Goal: Book appointment/travel/reservation

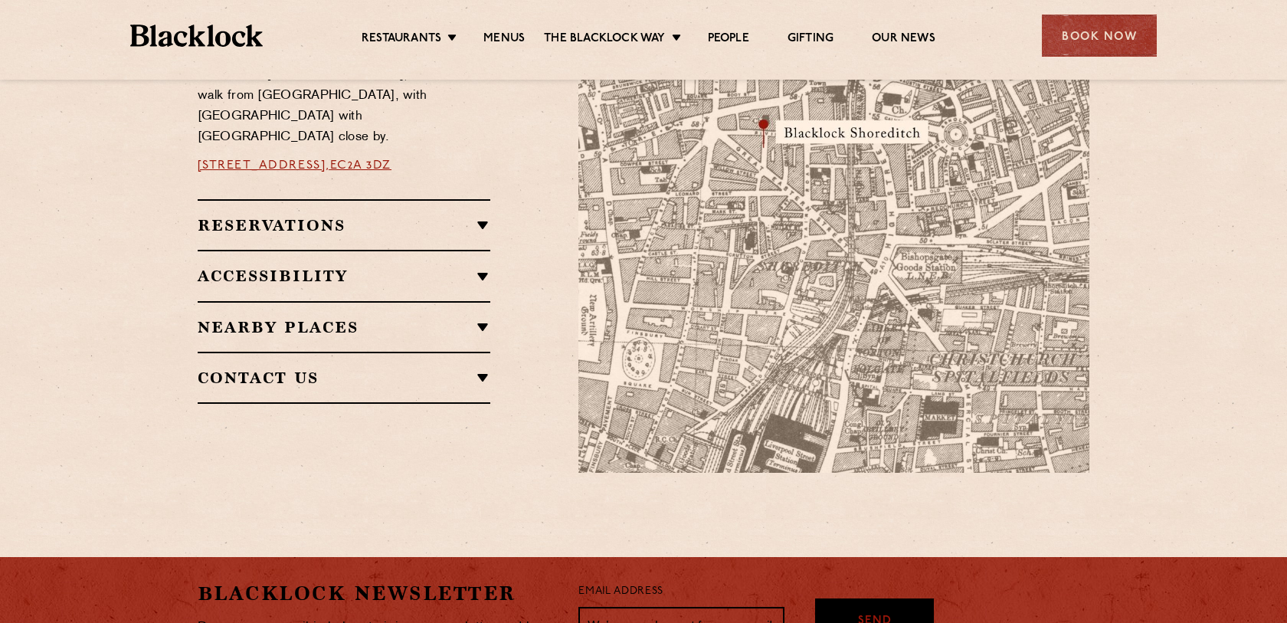
scroll to position [873, 0]
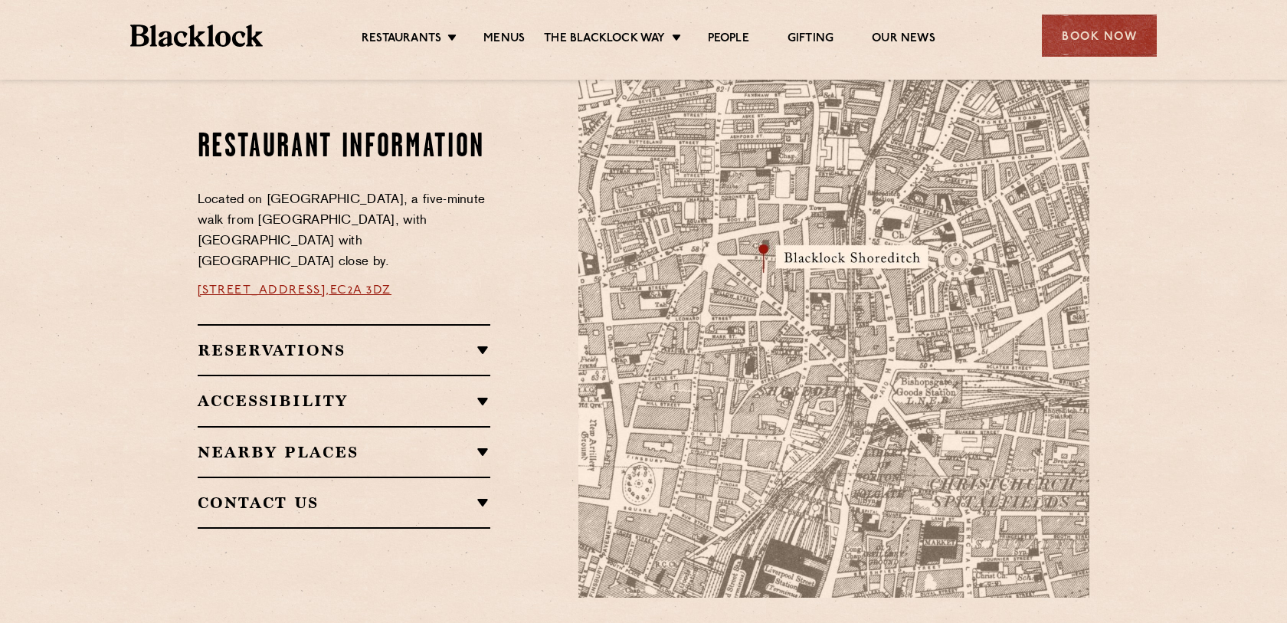
click at [451, 341] on h2 "Reservations" at bounding box center [344, 350] width 293 height 18
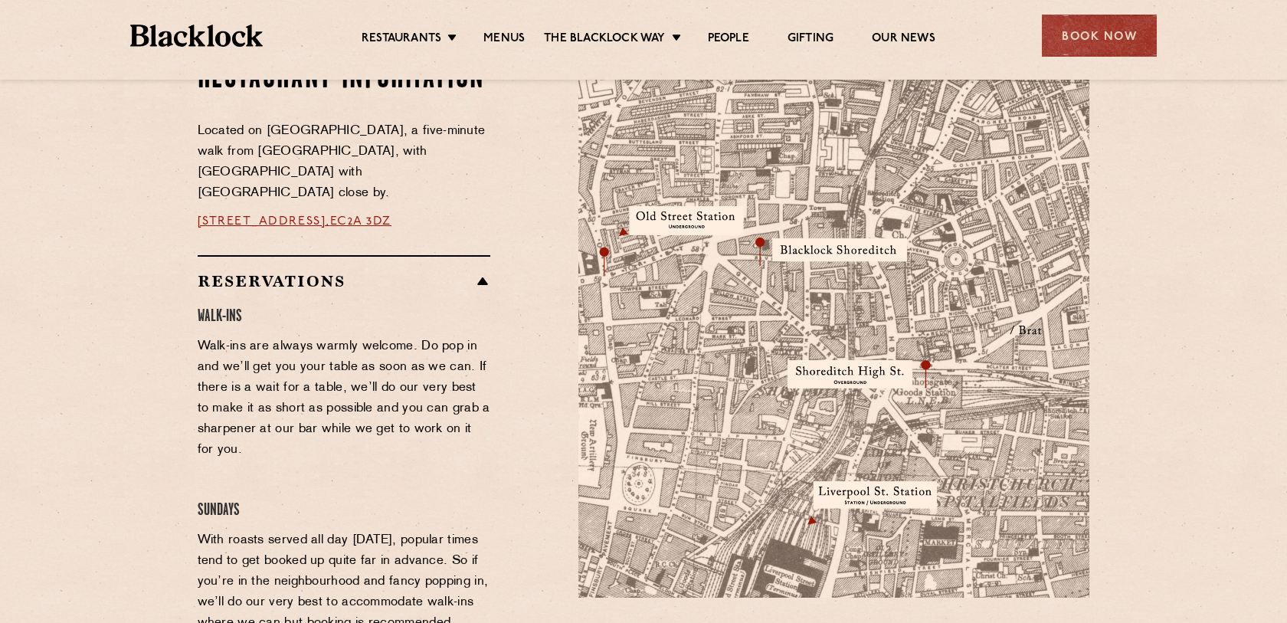
click at [464, 255] on div "Reservations Walk-Ins Walk-ins are always warmly welcome. Do pop in and we’ll g…" at bounding box center [344, 528] width 293 height 546
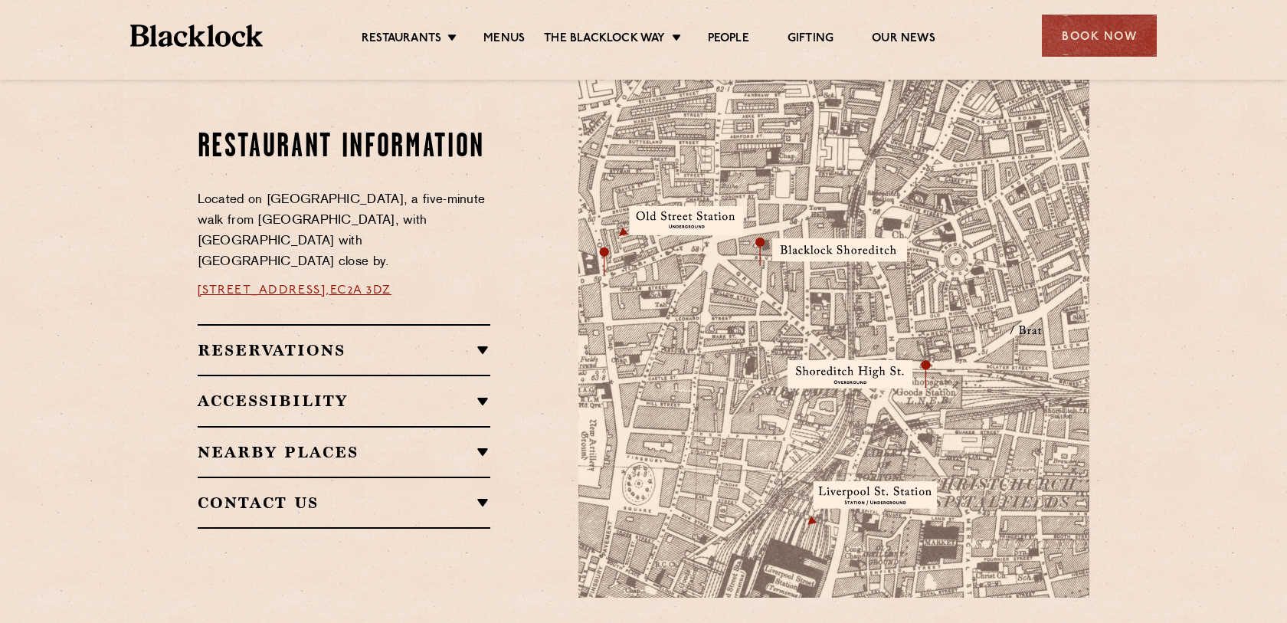
click at [489, 375] on div "Accessibility Both Shoreditch and Canary Wharf are ground level and accessible.…" at bounding box center [344, 400] width 293 height 51
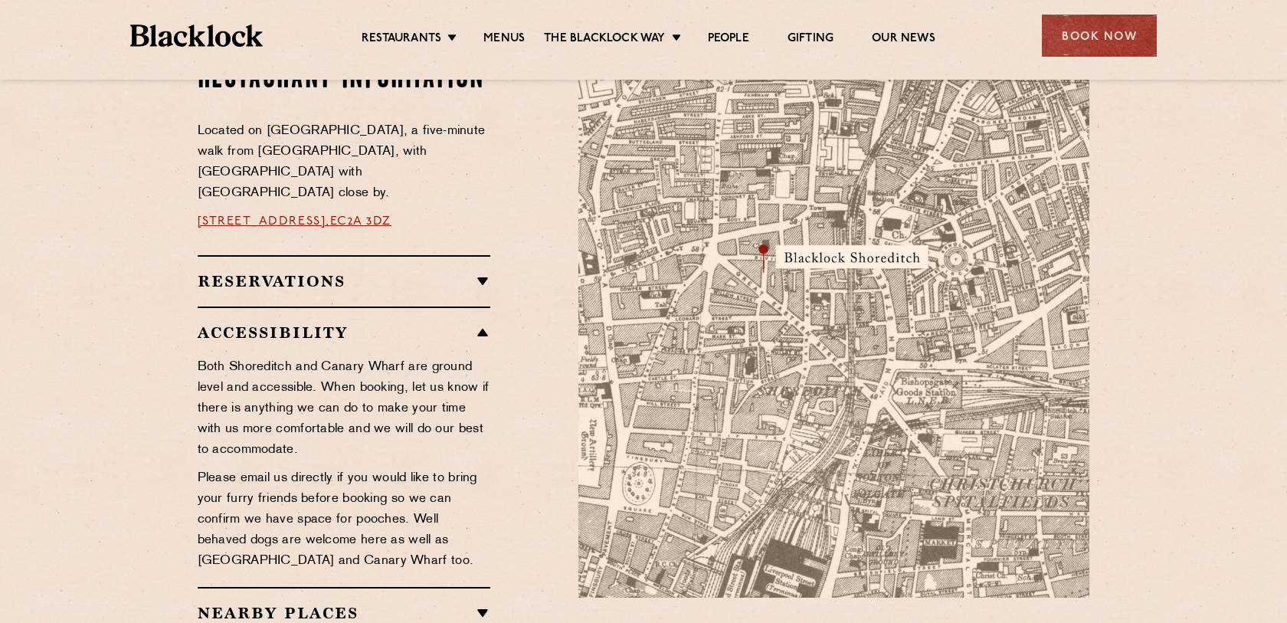
click at [437, 306] on div "Accessibility Both Shoreditch and Canary Wharf are ground level and accessible.…" at bounding box center [344, 446] width 293 height 280
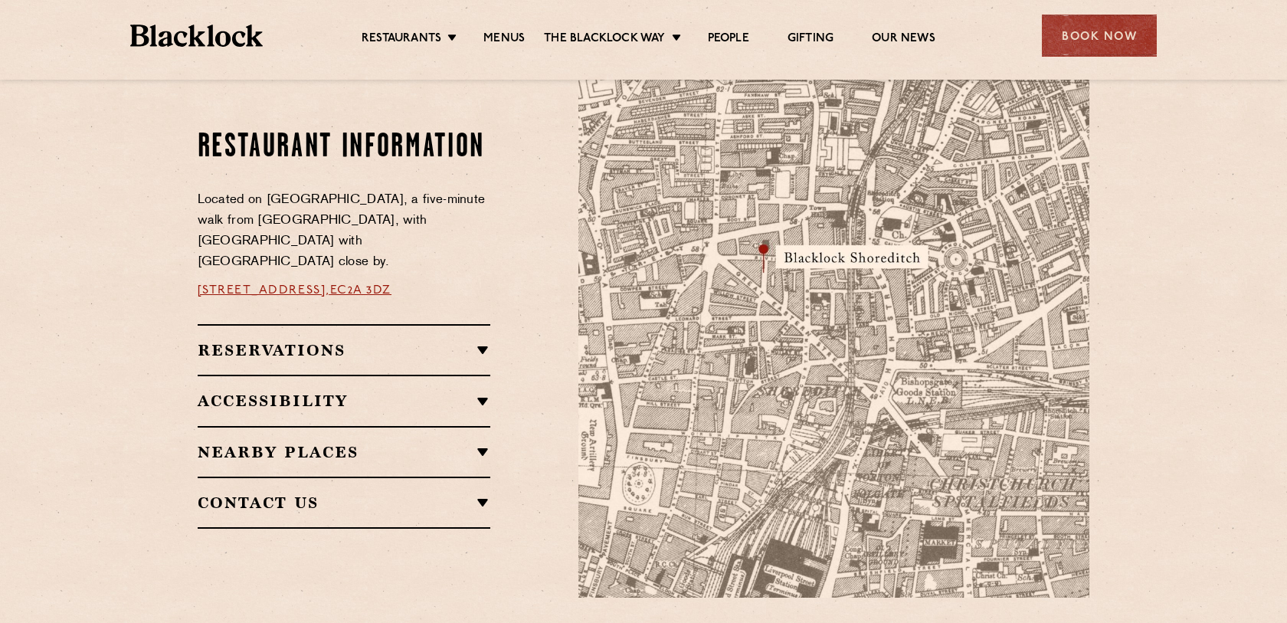
click at [434, 443] on h2 "Nearby Places" at bounding box center [344, 452] width 293 height 18
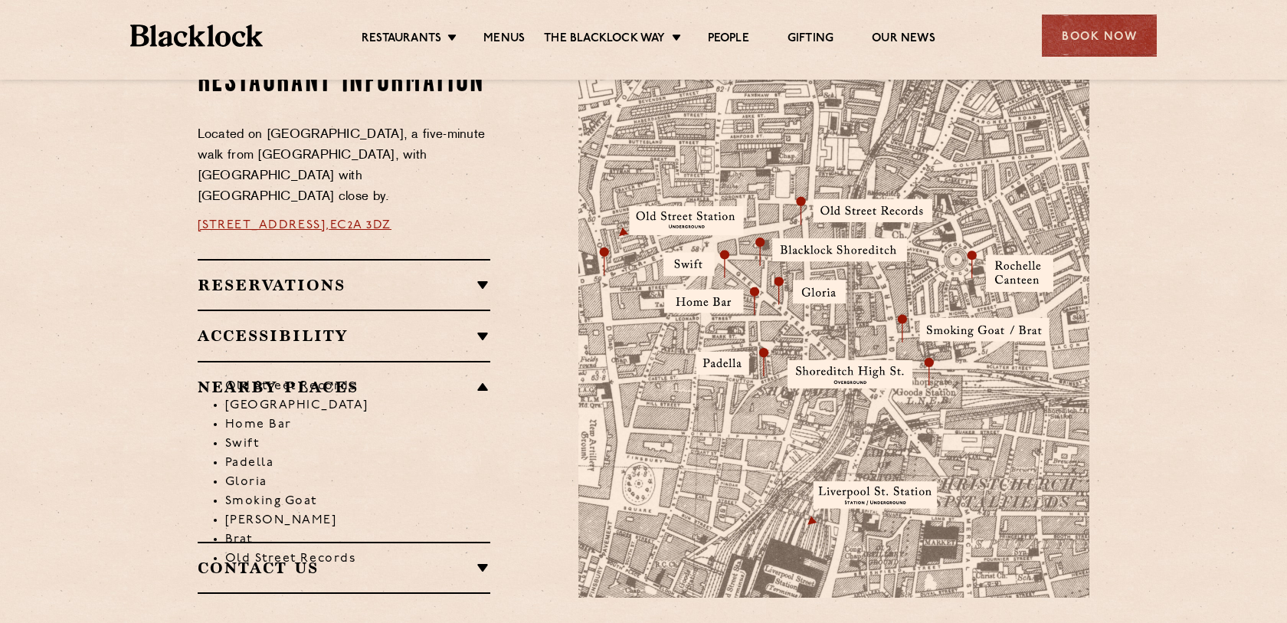
click at [444, 559] on h2 "Contact Us" at bounding box center [344, 568] width 293 height 18
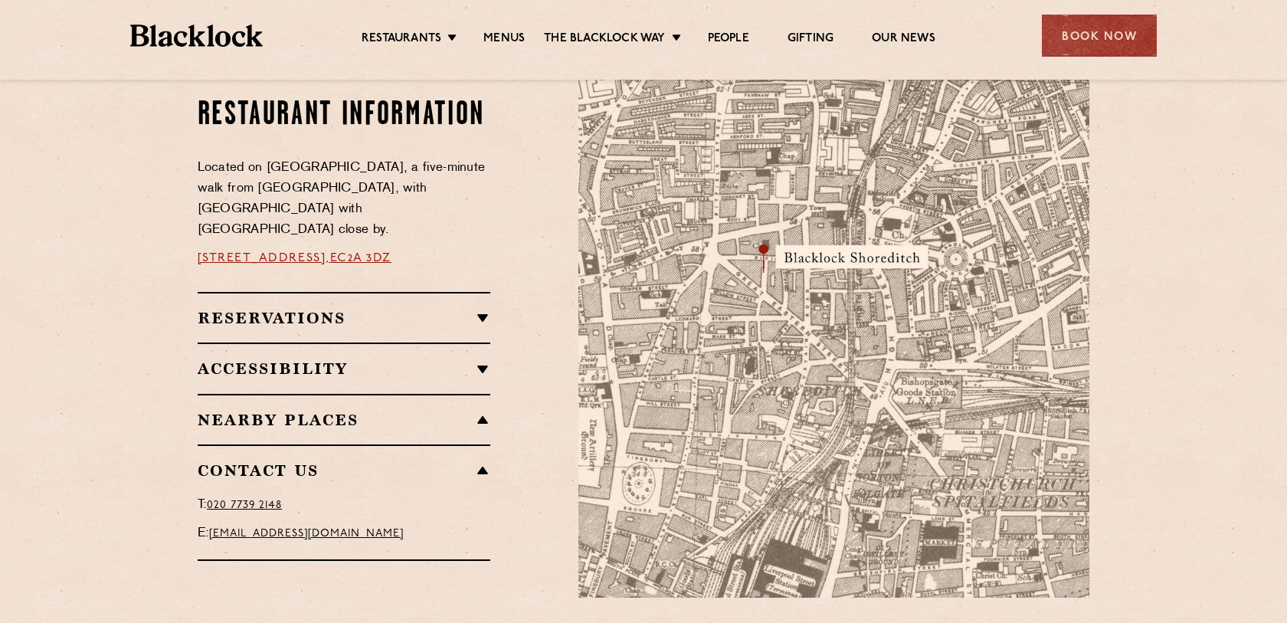
click at [428, 359] on h2 "Accessibility" at bounding box center [344, 368] width 293 height 18
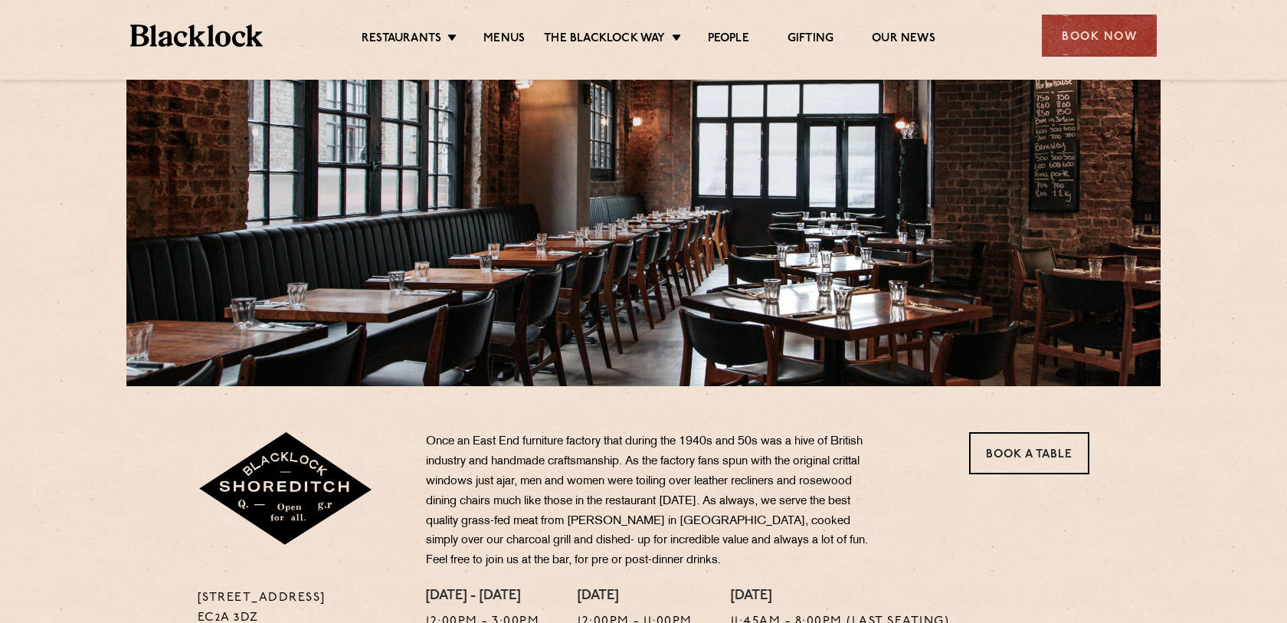
scroll to position [0, 0]
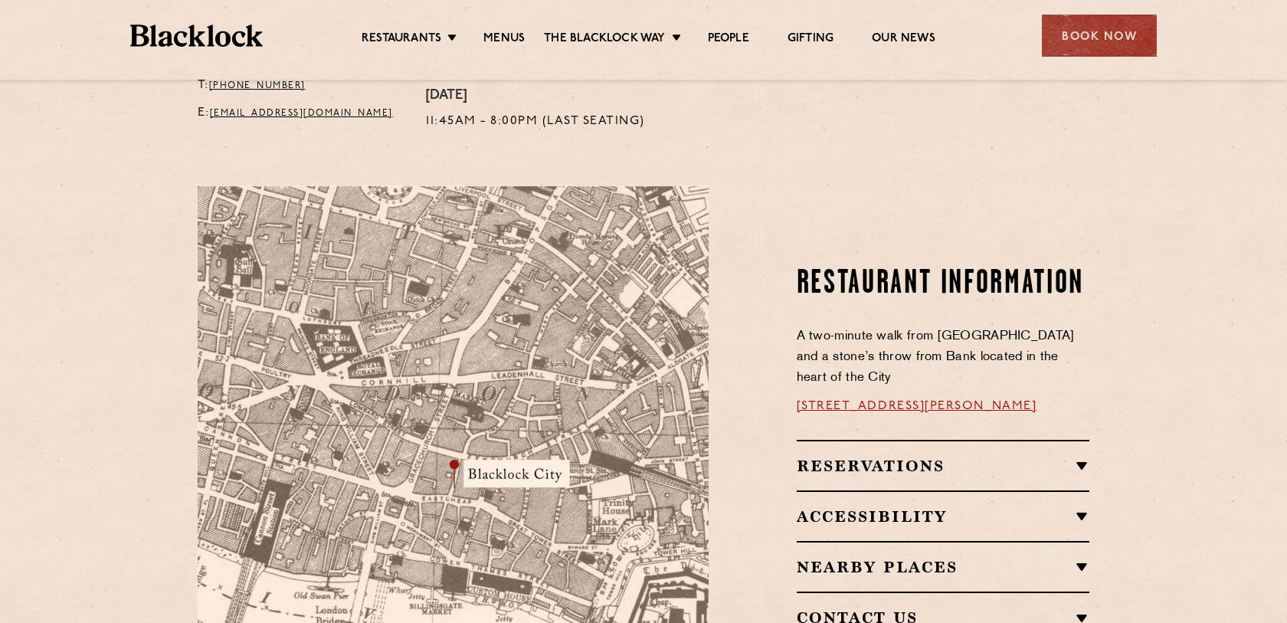
scroll to position [763, 0]
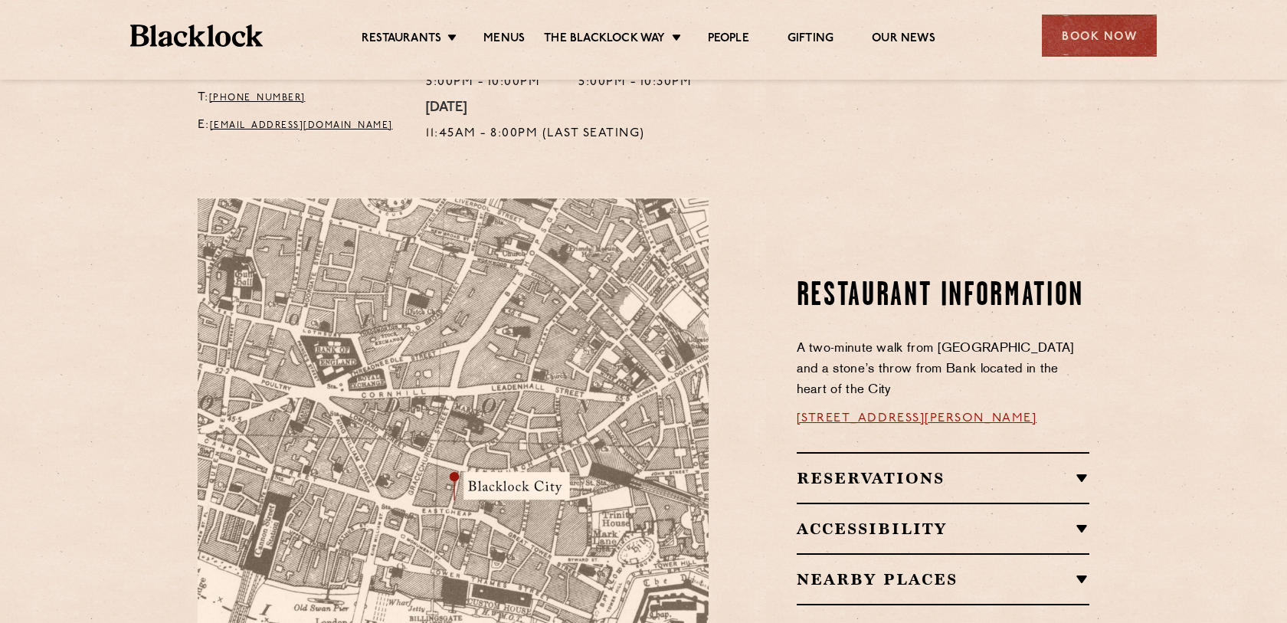
click at [861, 452] on div "Reservations RESERVATIONS We know that bookings are important for any occasions…" at bounding box center [943, 477] width 293 height 51
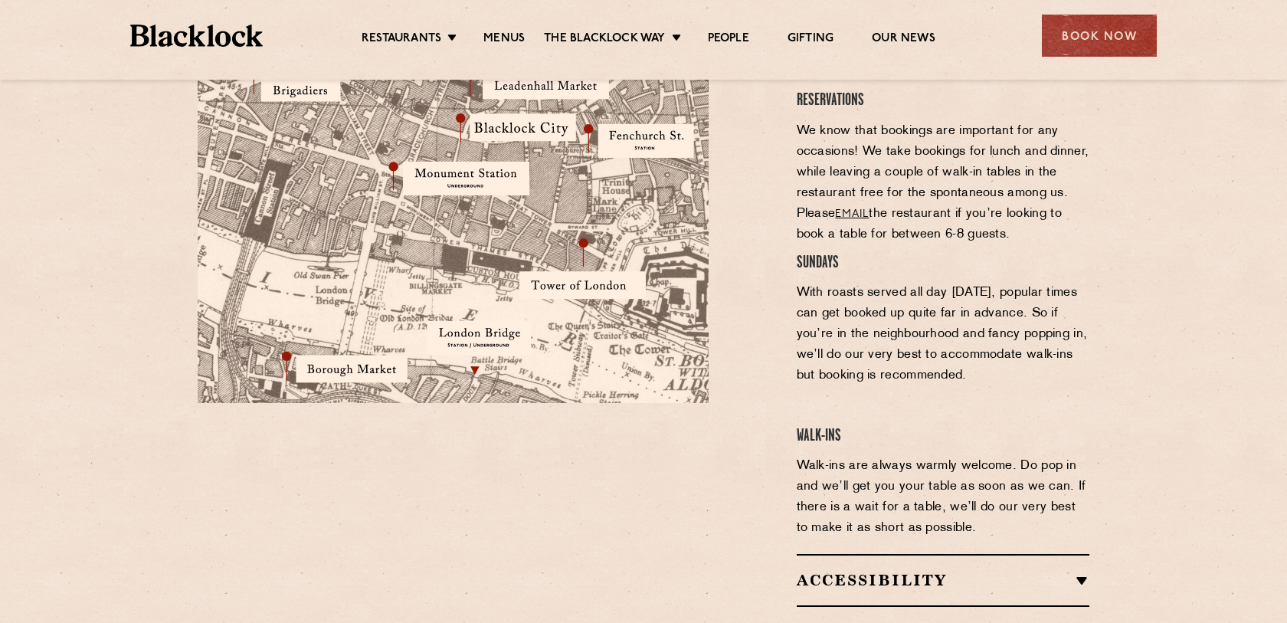
scroll to position [1305, 0]
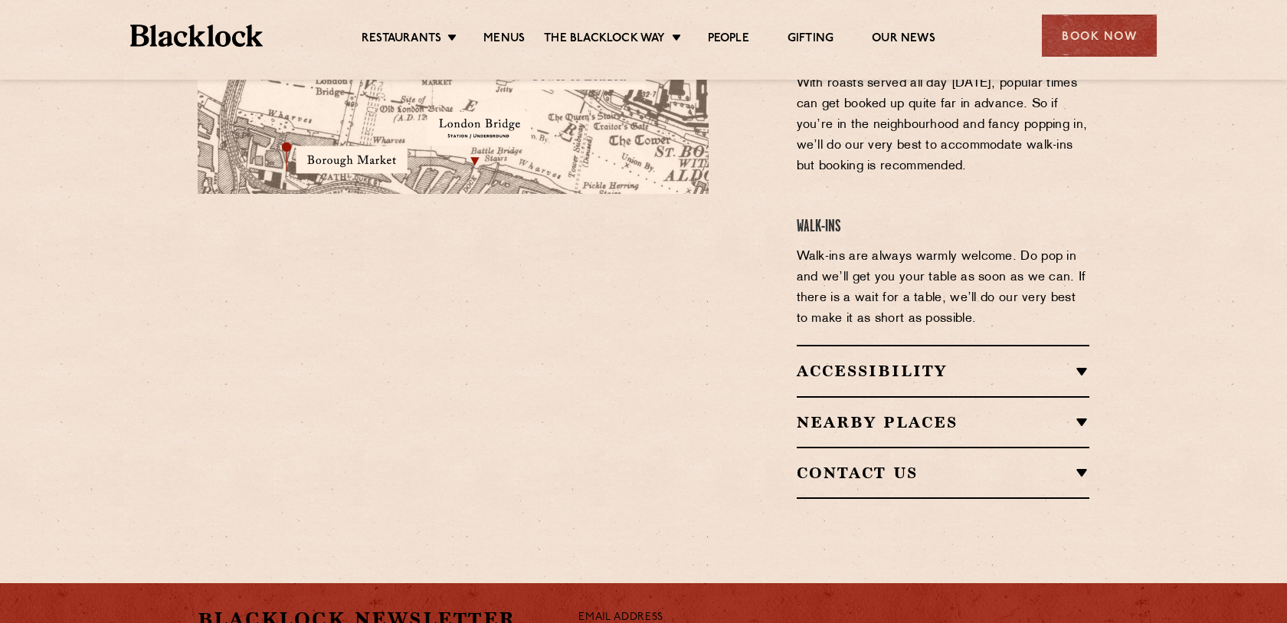
click at [844, 345] on div "Accessibility Situated in a basement, we do not have lift access however both C…" at bounding box center [943, 370] width 293 height 51
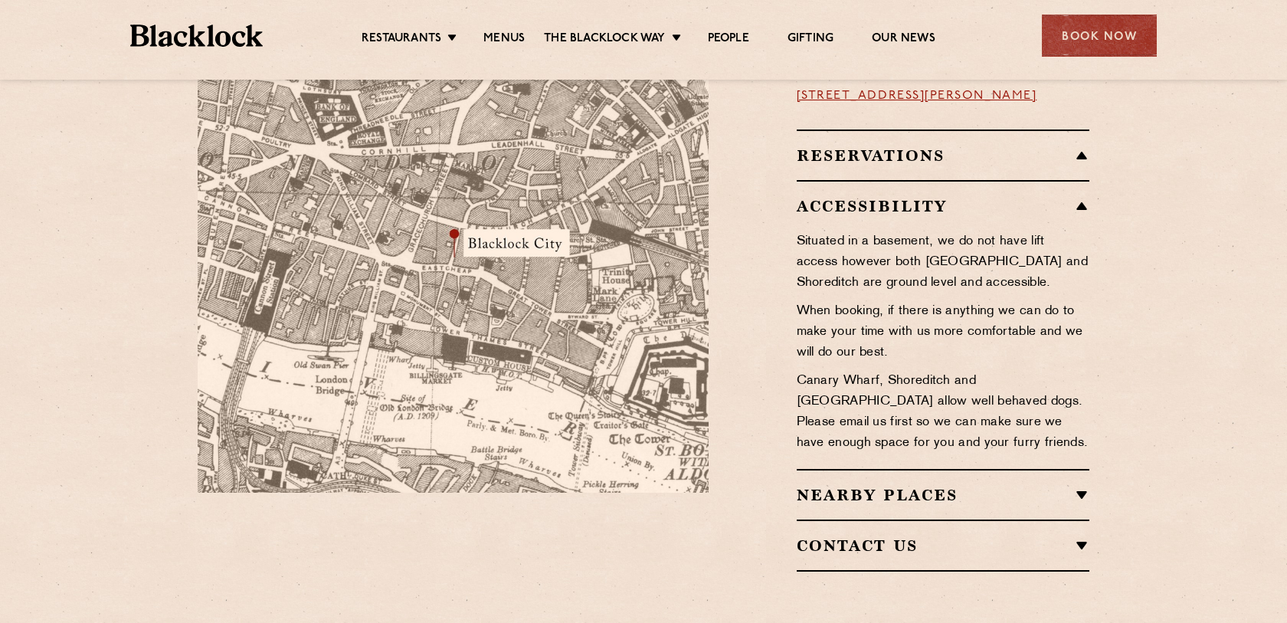
scroll to position [1007, 0]
click at [860, 468] on div "Nearby Places Monument Station Tower of London Leadenhall Market The NED Boroug…" at bounding box center [943, 493] width 293 height 51
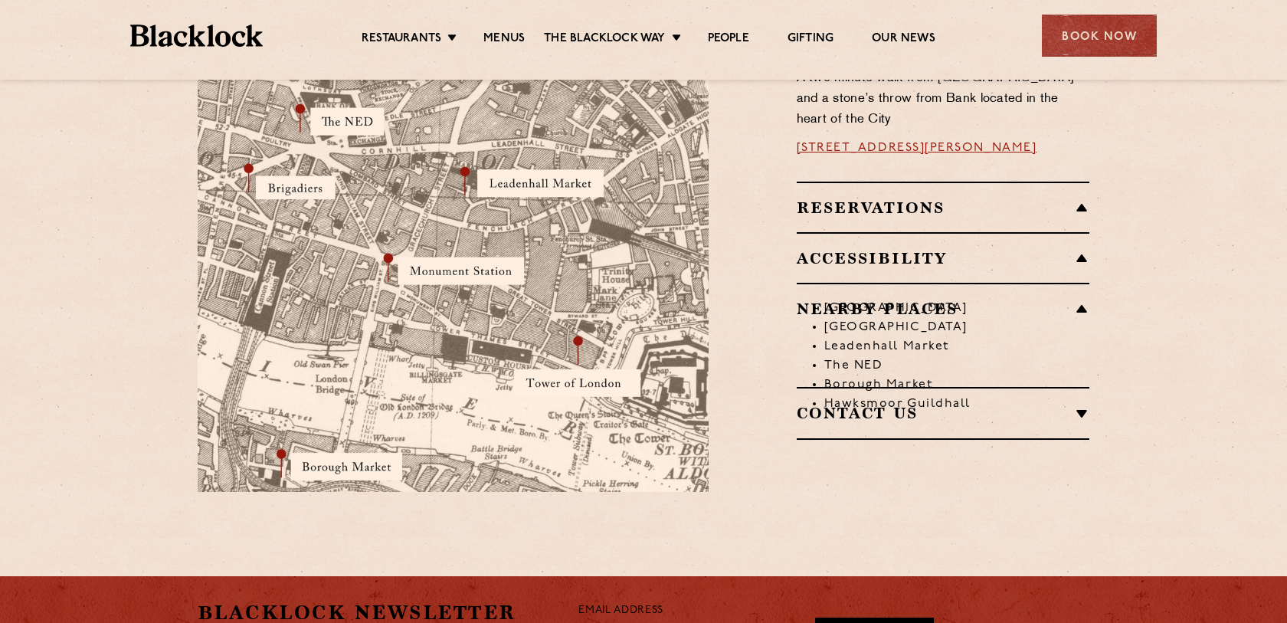
click at [844, 387] on div "Contact Us T: 020 7998 7676 E: city@theblacklock.com" at bounding box center [943, 413] width 293 height 52
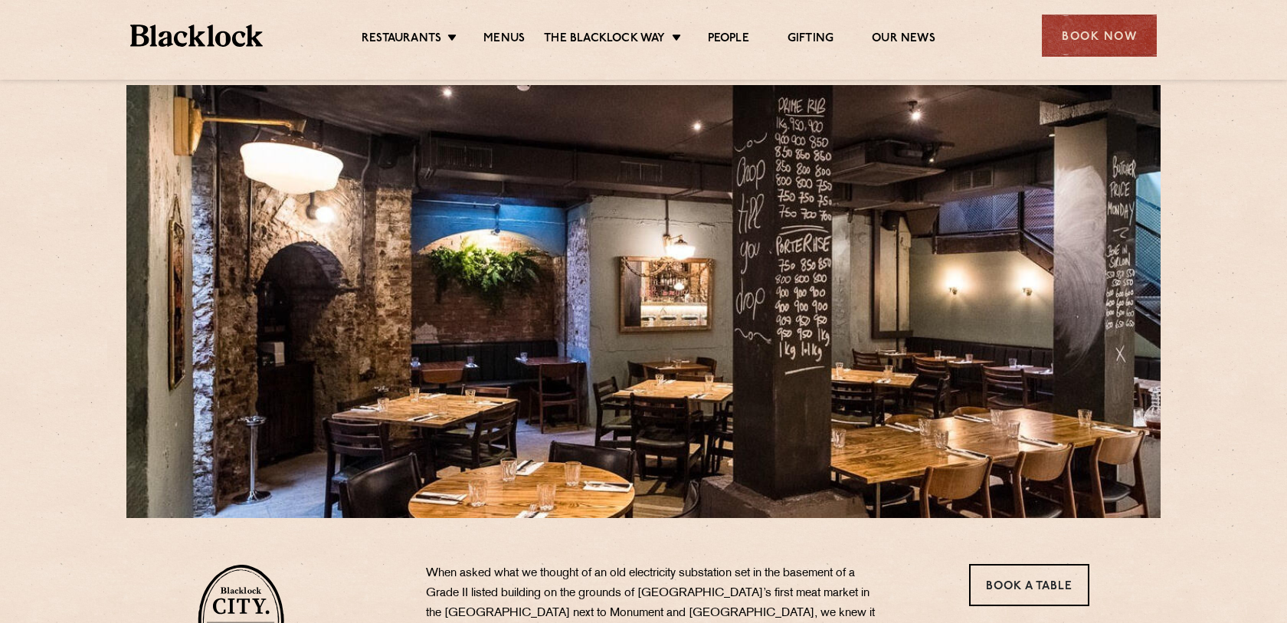
scroll to position [78, 0]
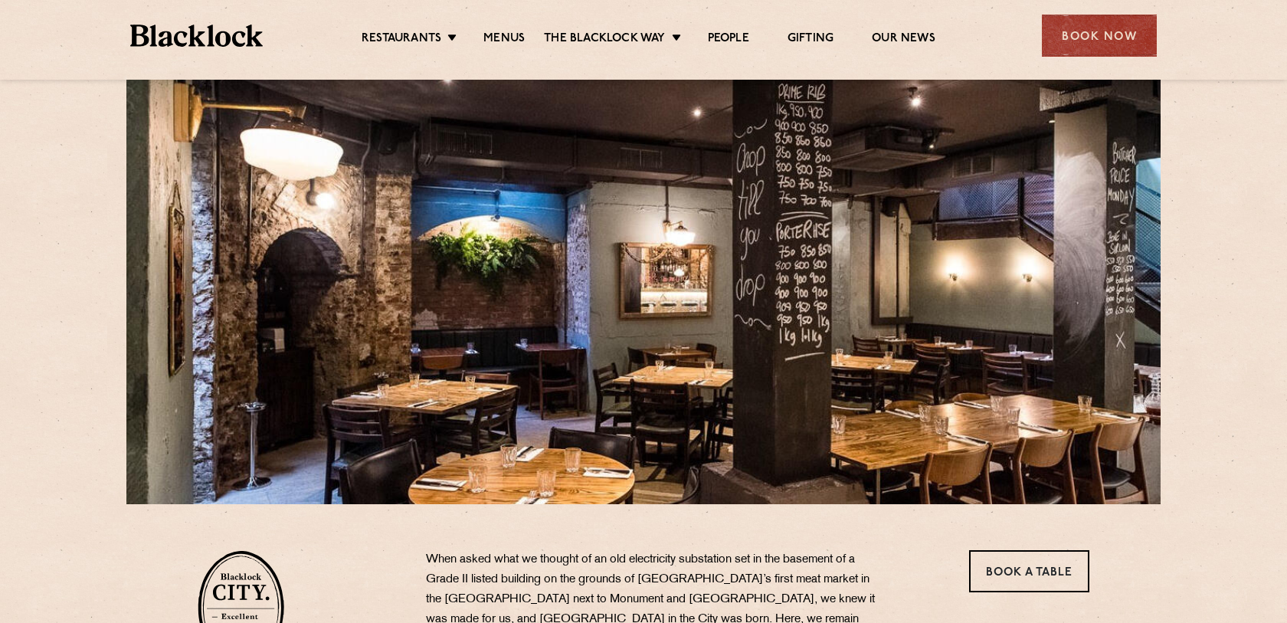
click at [998, 550] on link "Book a Table" at bounding box center [1029, 571] width 120 height 42
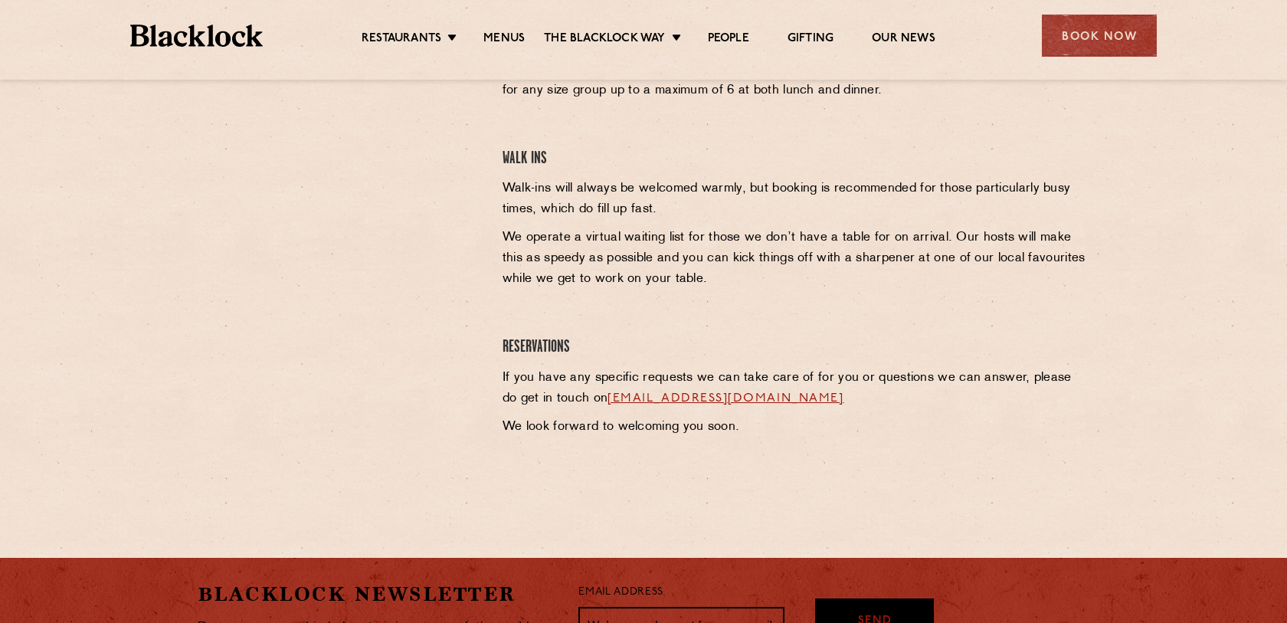
scroll to position [619, 0]
